Goal: Information Seeking & Learning: Learn about a topic

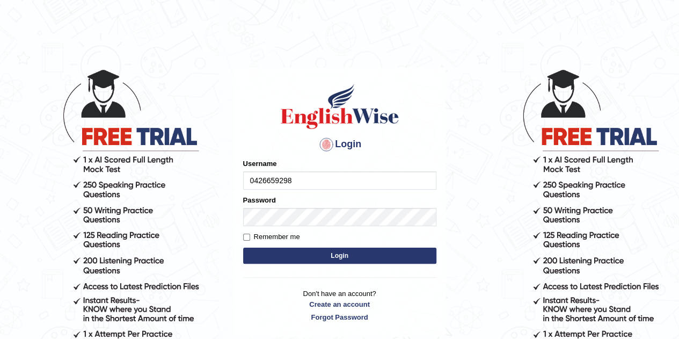
type input "0426659298"
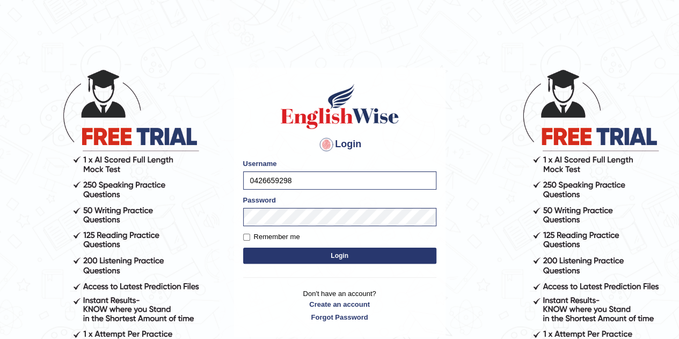
click at [339, 252] on button "Login" at bounding box center [339, 255] width 193 height 16
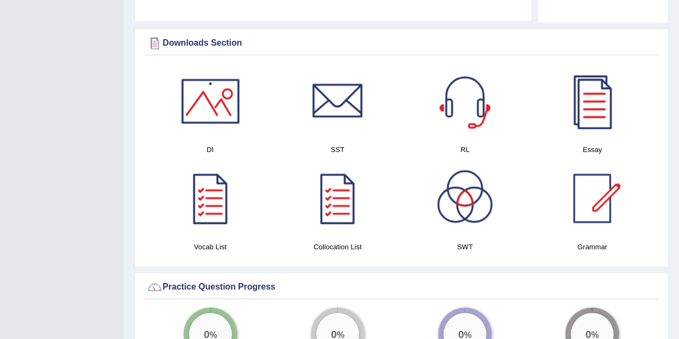
scroll to position [583, 0]
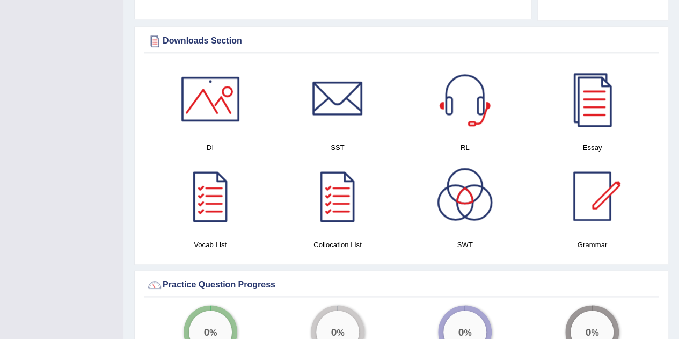
click at [215, 105] on div at bounding box center [210, 98] width 75 height 75
click at [355, 100] on div at bounding box center [337, 98] width 75 height 75
click at [469, 104] on div at bounding box center [464, 98] width 75 height 75
click at [600, 101] on div at bounding box center [591, 98] width 75 height 75
click at [220, 206] on div at bounding box center [210, 195] width 75 height 75
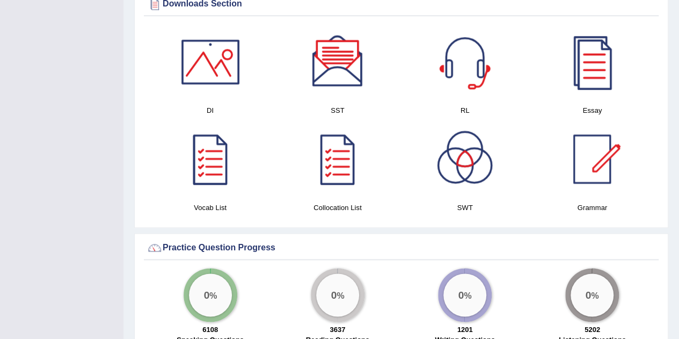
scroll to position [625, 0]
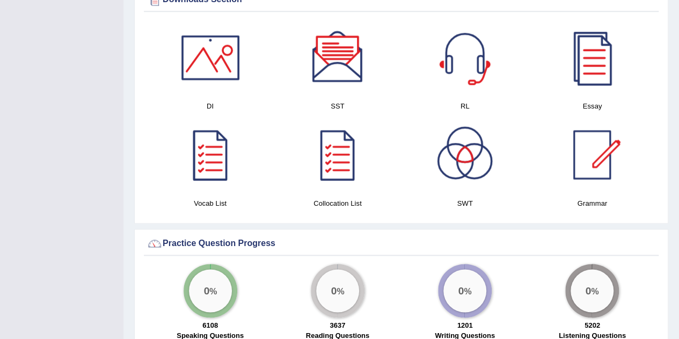
click at [345, 170] on div at bounding box center [337, 154] width 75 height 75
click at [476, 160] on div at bounding box center [464, 154] width 75 height 75
click at [595, 147] on div at bounding box center [591, 154] width 75 height 75
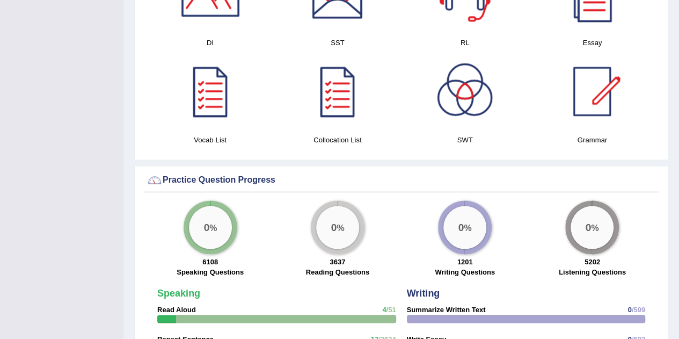
scroll to position [692, 0]
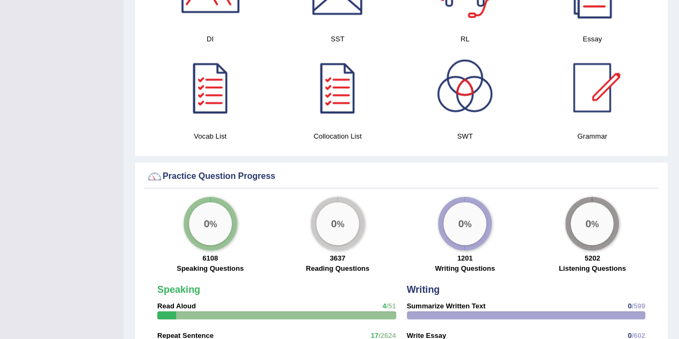
click at [210, 224] on div "0 %" at bounding box center [210, 223] width 43 height 43
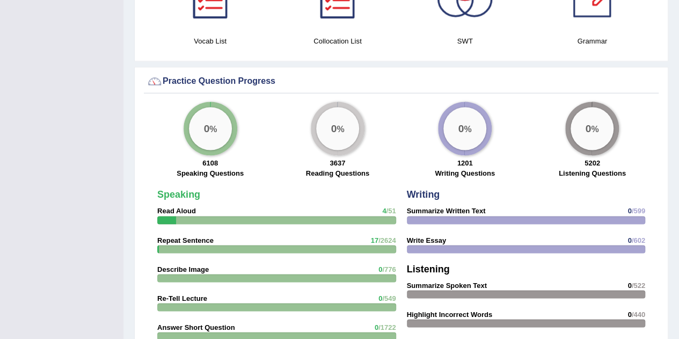
scroll to position [791, 0]
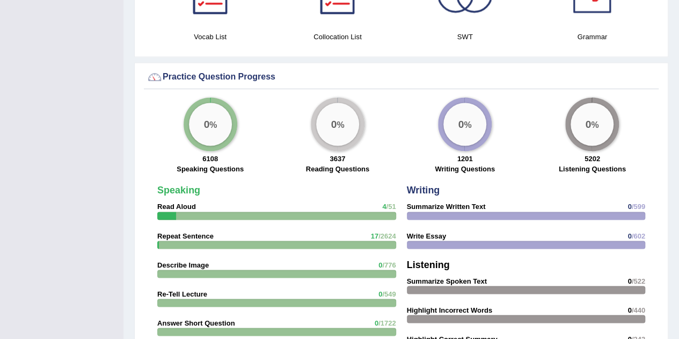
click at [182, 204] on strong "Read Aloud" at bounding box center [176, 206] width 39 height 8
click at [182, 188] on strong "Speaking" at bounding box center [178, 190] width 43 height 11
click at [206, 137] on div "0 %" at bounding box center [210, 124] width 43 height 43
click at [206, 123] on big "0" at bounding box center [206, 124] width 6 height 12
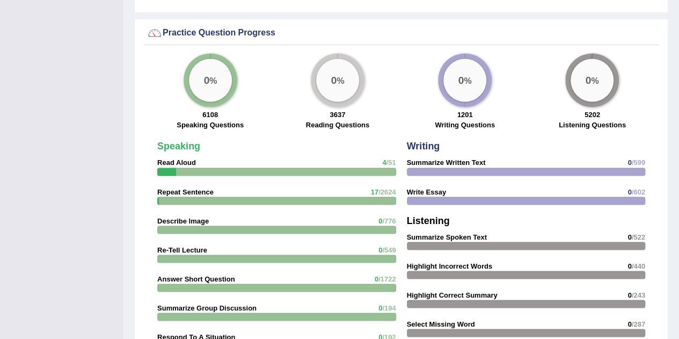
scroll to position [850, 0]
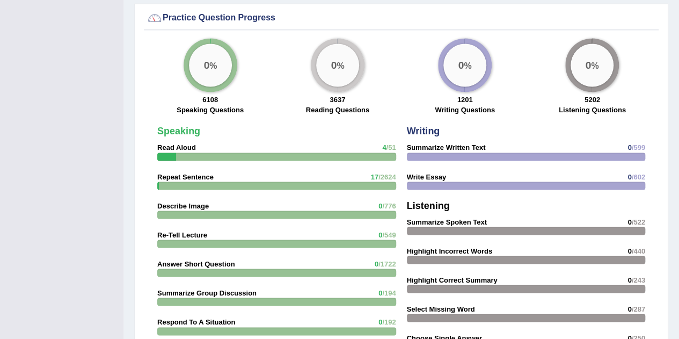
click at [289, 153] on div at bounding box center [276, 156] width 239 height 8
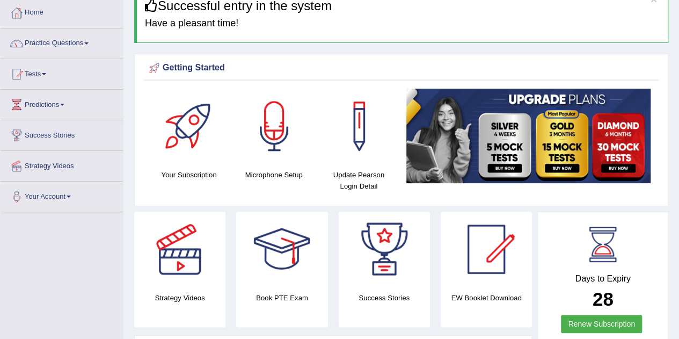
scroll to position [0, 0]
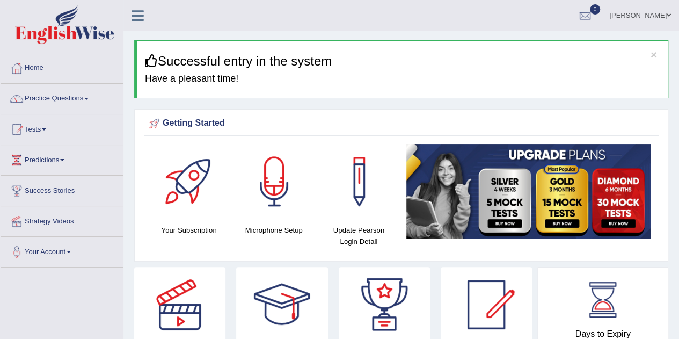
click at [72, 98] on link "Practice Questions" at bounding box center [62, 97] width 122 height 27
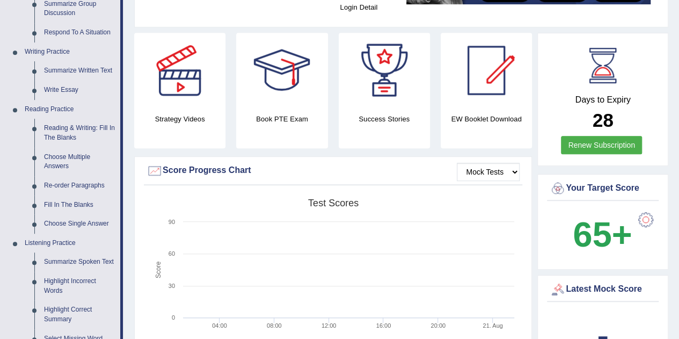
scroll to position [236, 0]
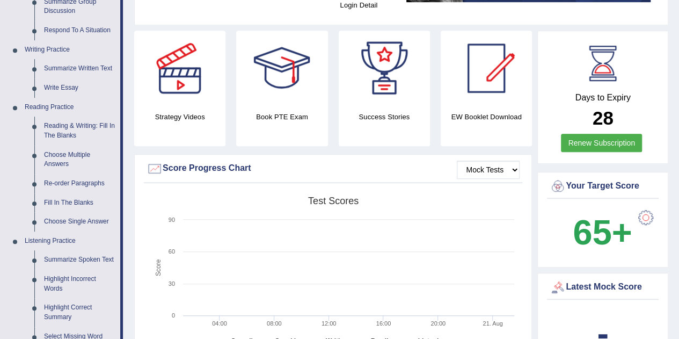
click at [187, 87] on div at bounding box center [179, 68] width 75 height 75
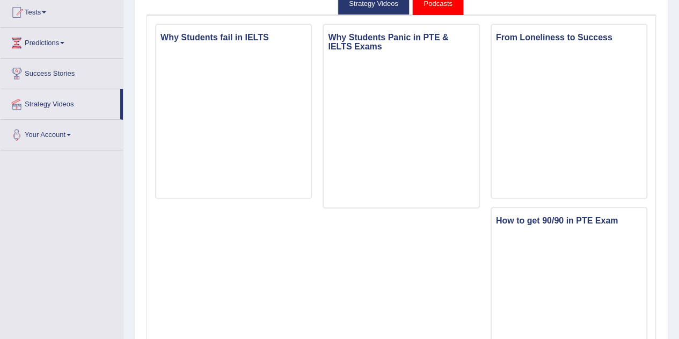
scroll to position [120, 0]
